Goal: Task Accomplishment & Management: Manage account settings

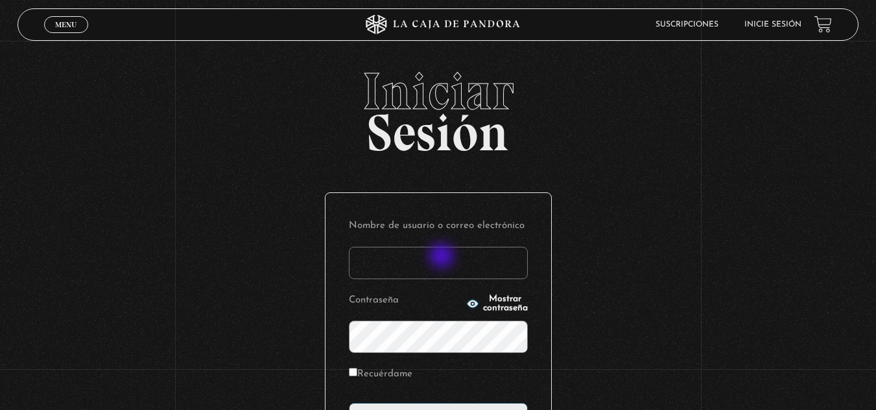
click at [443, 257] on input "Nombre de usuario o correo electrónico" at bounding box center [438, 263] width 179 height 32
type input "[EMAIL_ADDRESS][DOMAIN_NAME]"
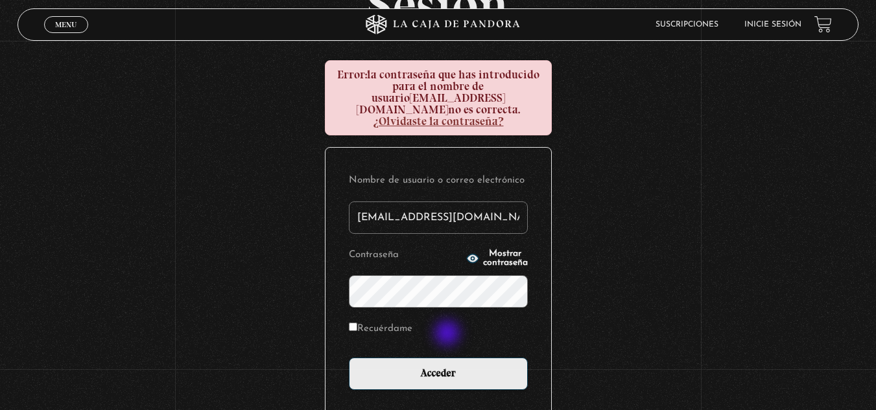
scroll to position [130, 0]
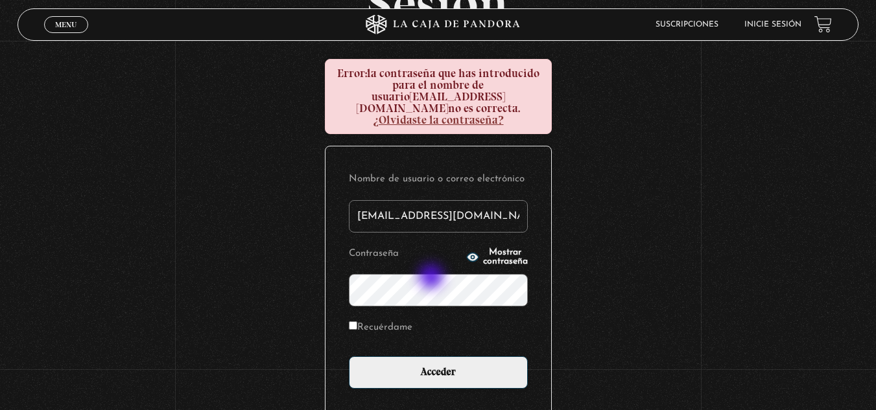
click at [349, 357] on input "Acceder" at bounding box center [438, 373] width 179 height 32
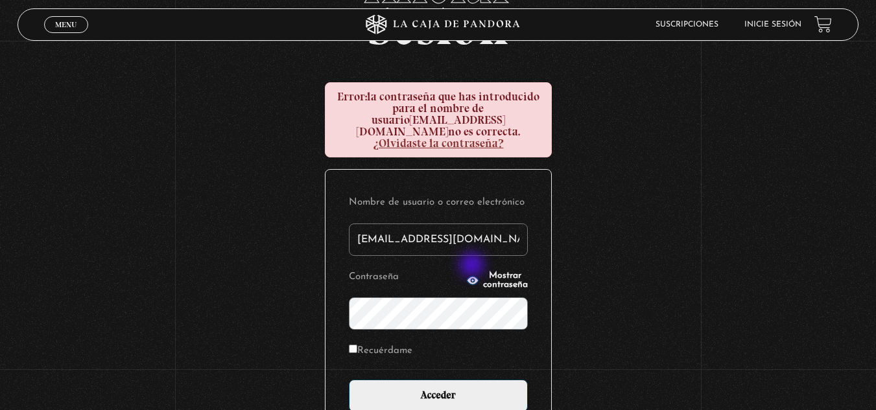
scroll to position [130, 0]
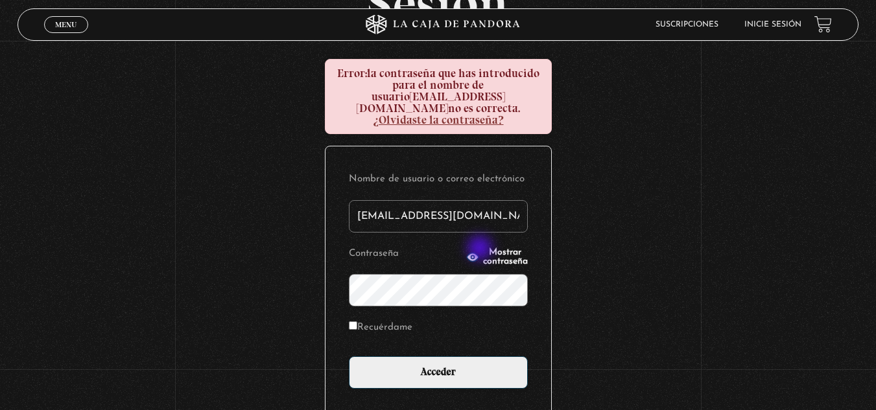
click at [483, 250] on span "Mostrar contraseña" at bounding box center [505, 257] width 45 height 18
click at [483, 250] on span "Ocultar contraseña" at bounding box center [505, 257] width 45 height 18
click at [357, 322] on input "Recuérdame" at bounding box center [353, 326] width 8 height 8
checkbox input "true"
click at [349, 357] on input "Acceder" at bounding box center [438, 373] width 179 height 32
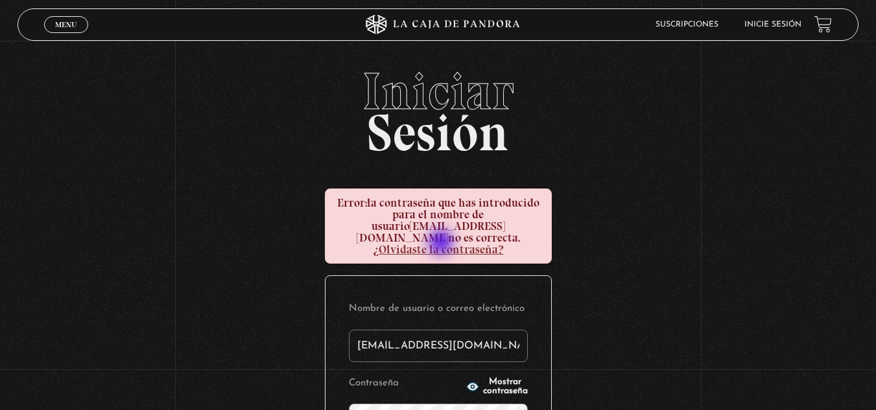
click at [444, 243] on link "¿Olvidaste la contraseña?" at bounding box center [438, 249] width 131 height 14
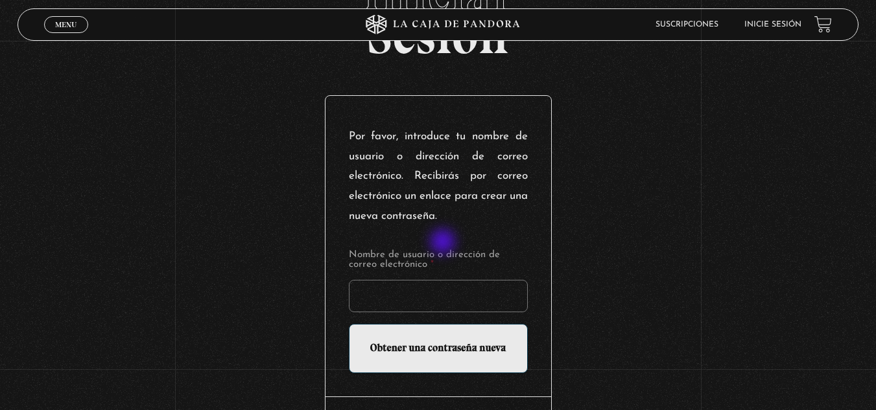
scroll to position [130, 0]
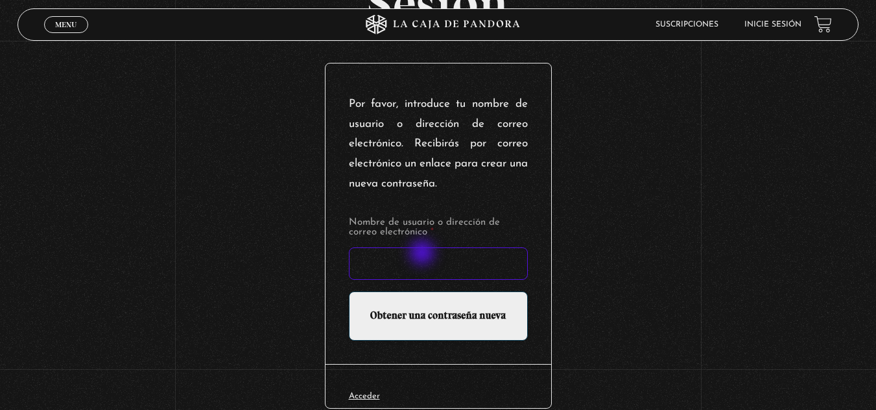
click at [423, 254] on input "Nombre de usuario o dirección de correo electrónico *" at bounding box center [438, 264] width 179 height 32
type input "jemendez1507@hotmail.com"
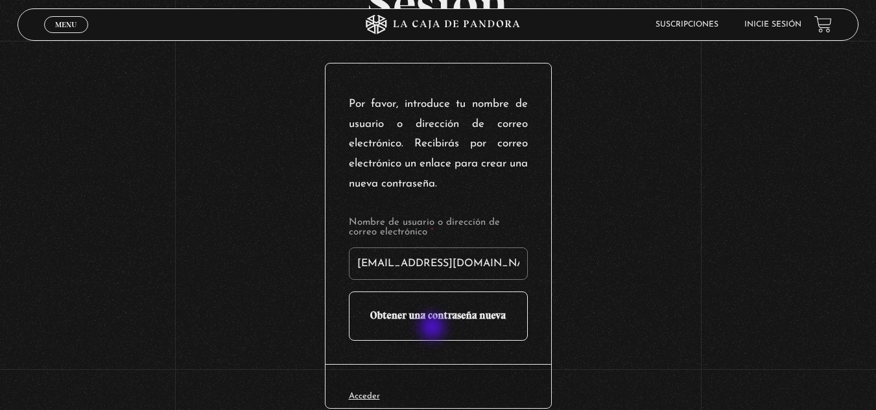
click at [434, 329] on input "Obtener una contraseña nueva" at bounding box center [438, 316] width 179 height 49
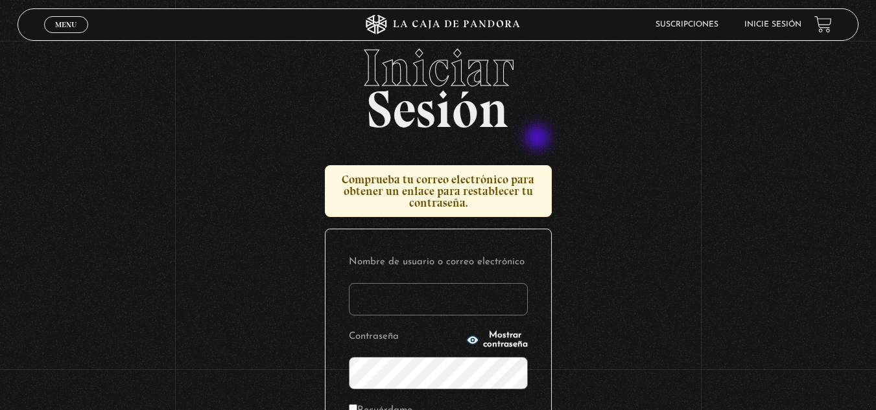
scroll to position [65, 0]
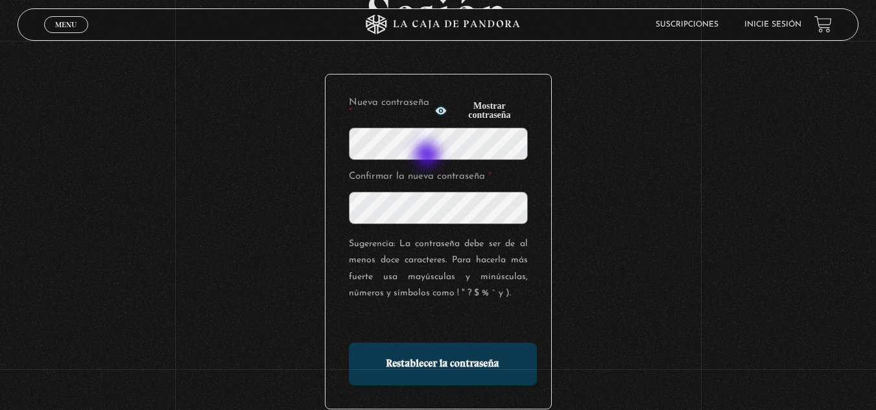
scroll to position [130, 0]
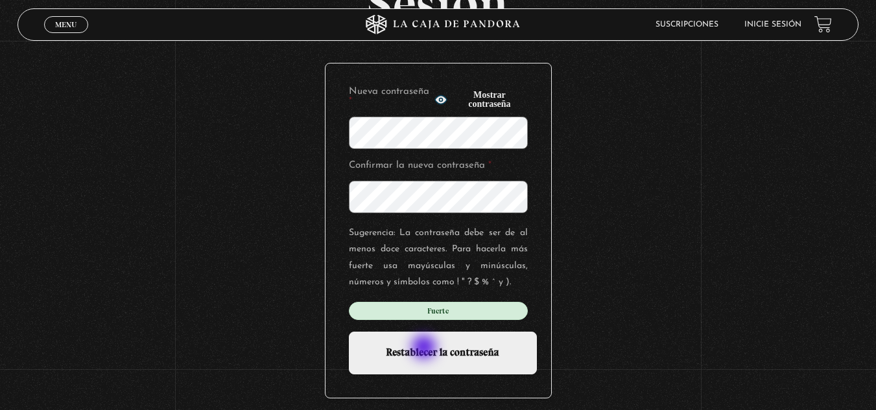
click at [425, 349] on input "Restablecer la contraseña" at bounding box center [443, 353] width 188 height 43
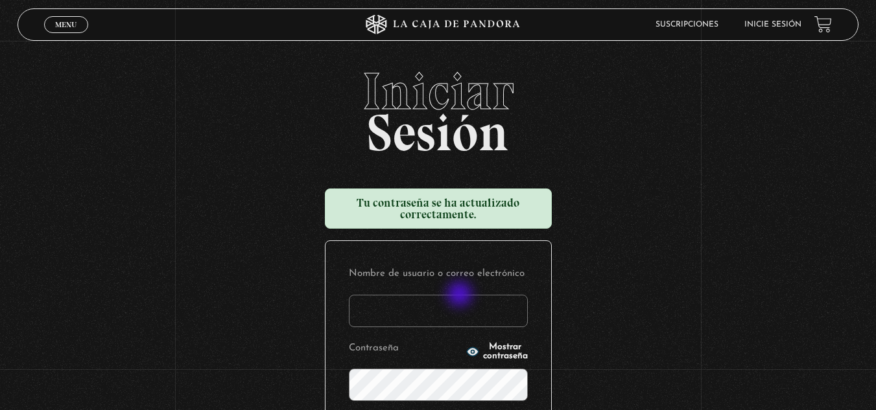
scroll to position [65, 0]
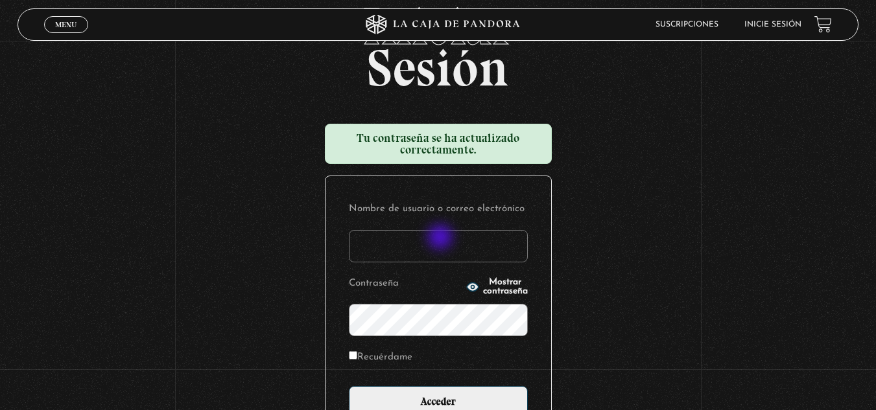
click at [441, 239] on input "Nombre de usuario o correo electrónico" at bounding box center [438, 246] width 179 height 32
type input "jemendez1507@hotmail.com"
click at [365, 357] on label "Recuérdame" at bounding box center [381, 358] width 64 height 20
click at [357, 357] on input "Recuérdame" at bounding box center [353, 355] width 8 height 8
checkbox input "true"
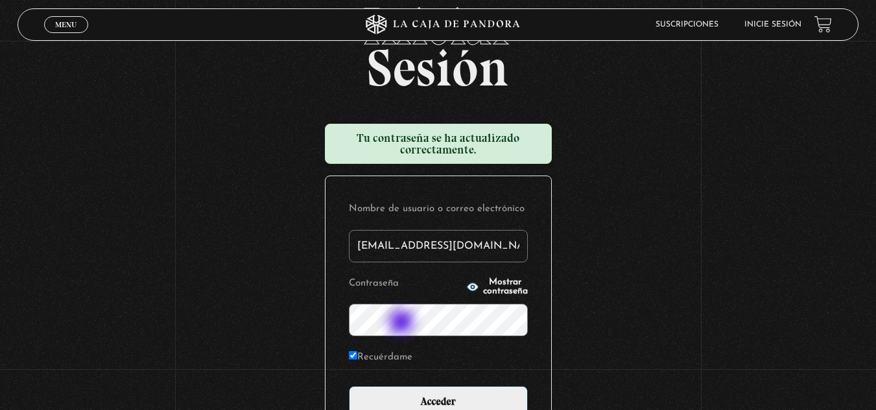
click at [349, 386] on input "Acceder" at bounding box center [438, 402] width 179 height 32
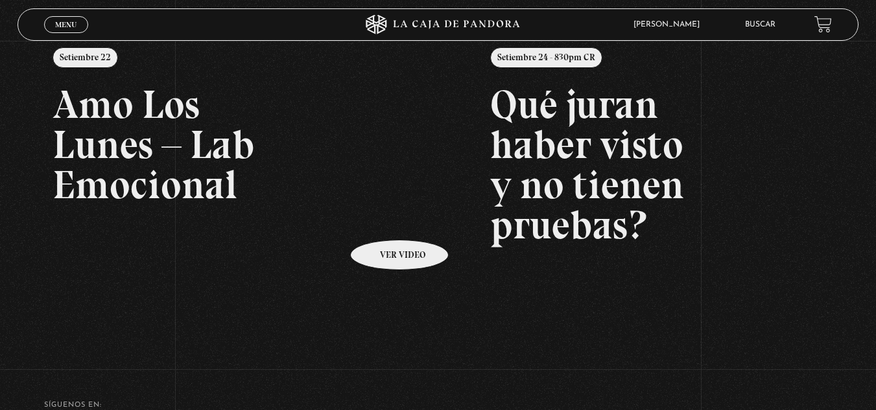
scroll to position [194, 0]
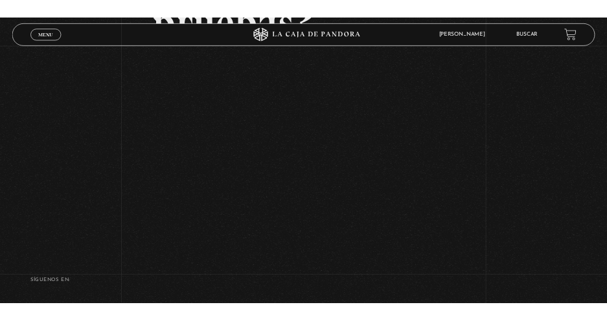
scroll to position [259, 0]
